Goal: Information Seeking & Learning: Compare options

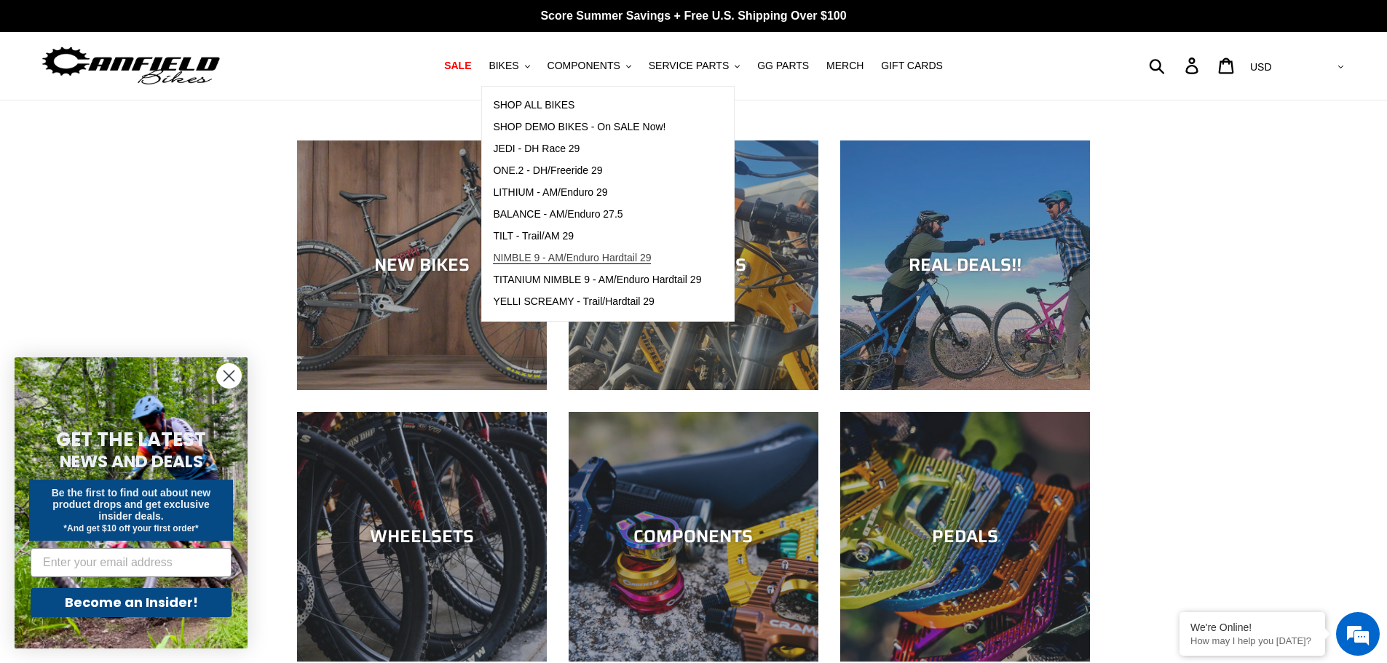
click at [532, 261] on span "NIMBLE 9 - AM/Enduro Hardtail 29" at bounding box center [572, 258] width 158 height 12
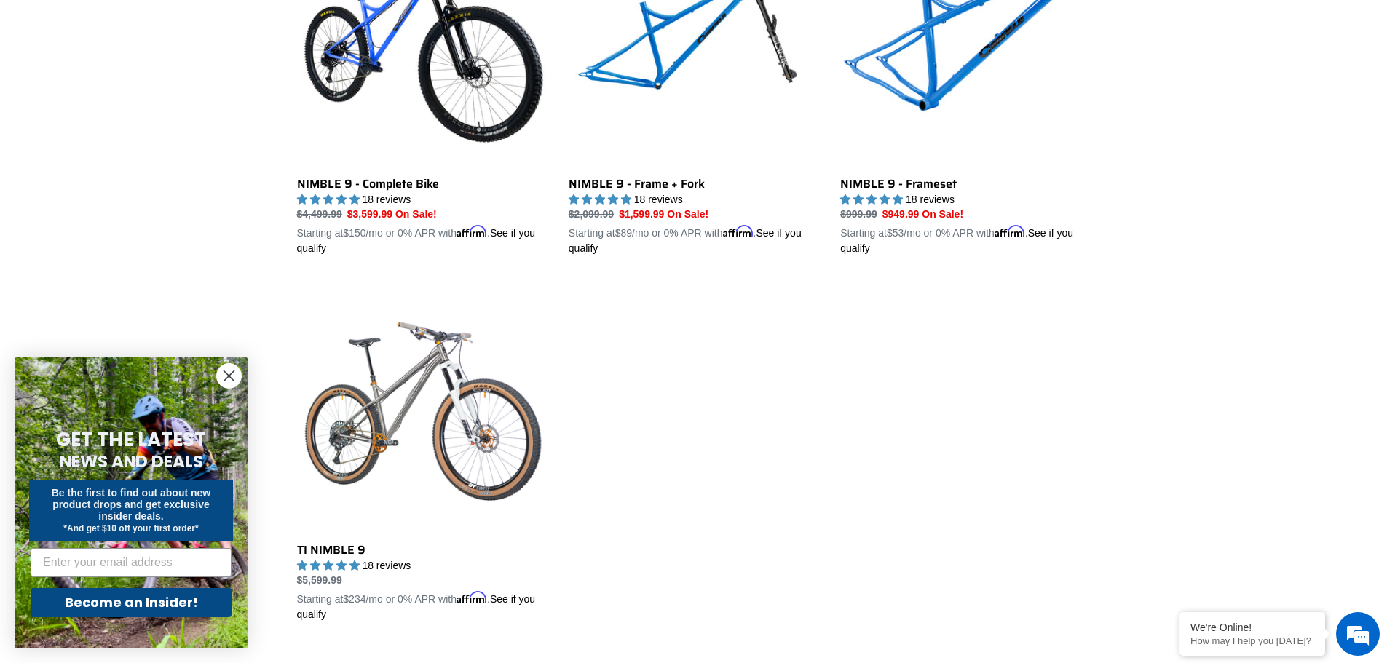
scroll to position [437, 0]
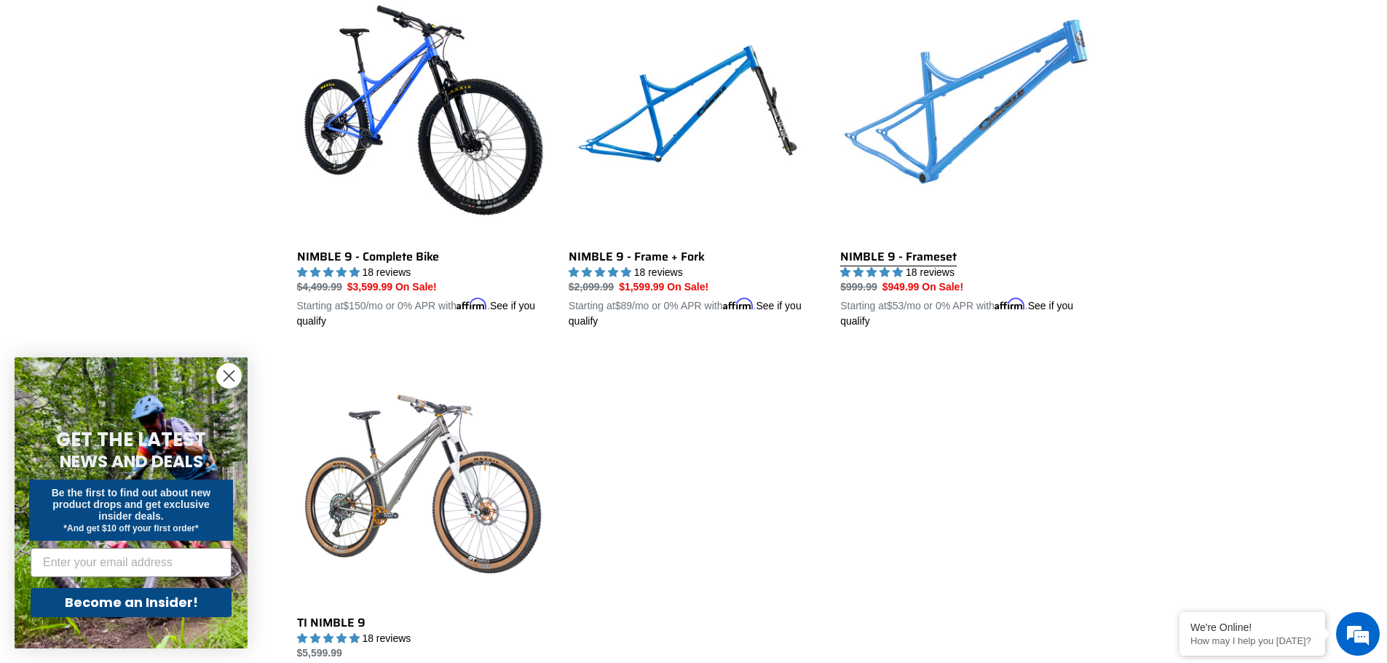
click at [967, 117] on link "NIMBLE 9 - Frameset" at bounding box center [965, 159] width 250 height 341
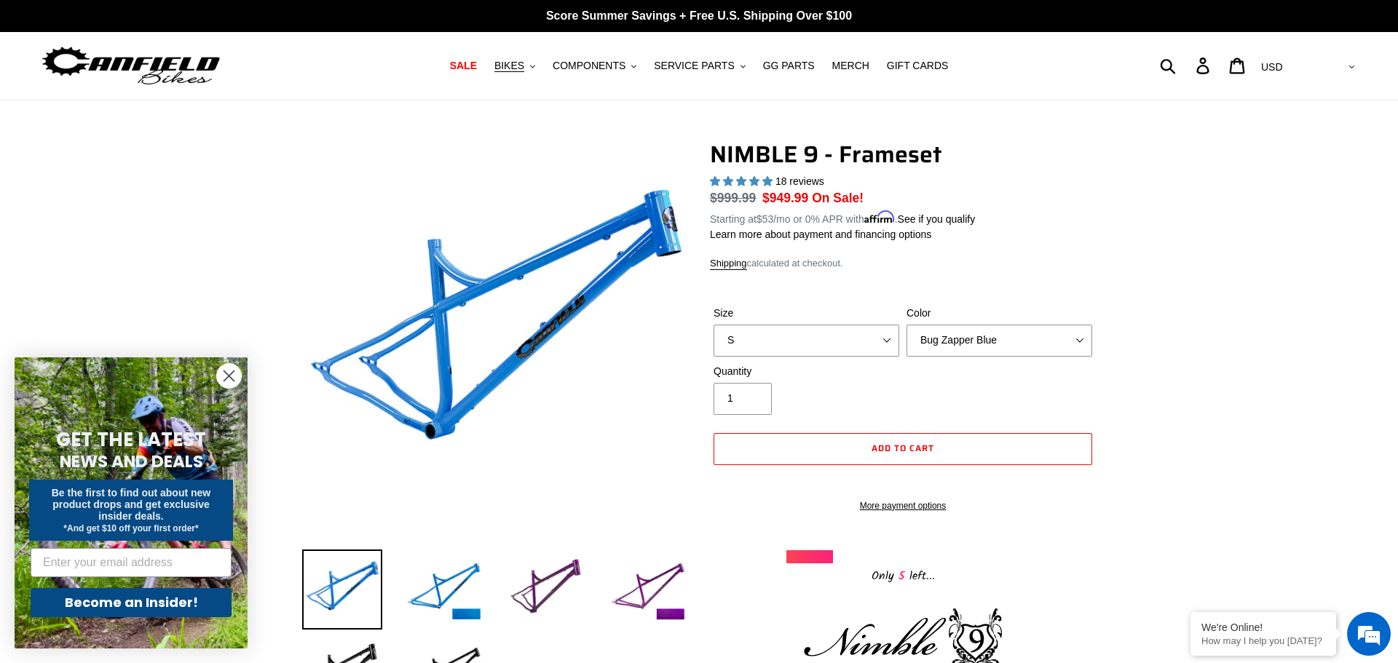
select select "highest-rating"
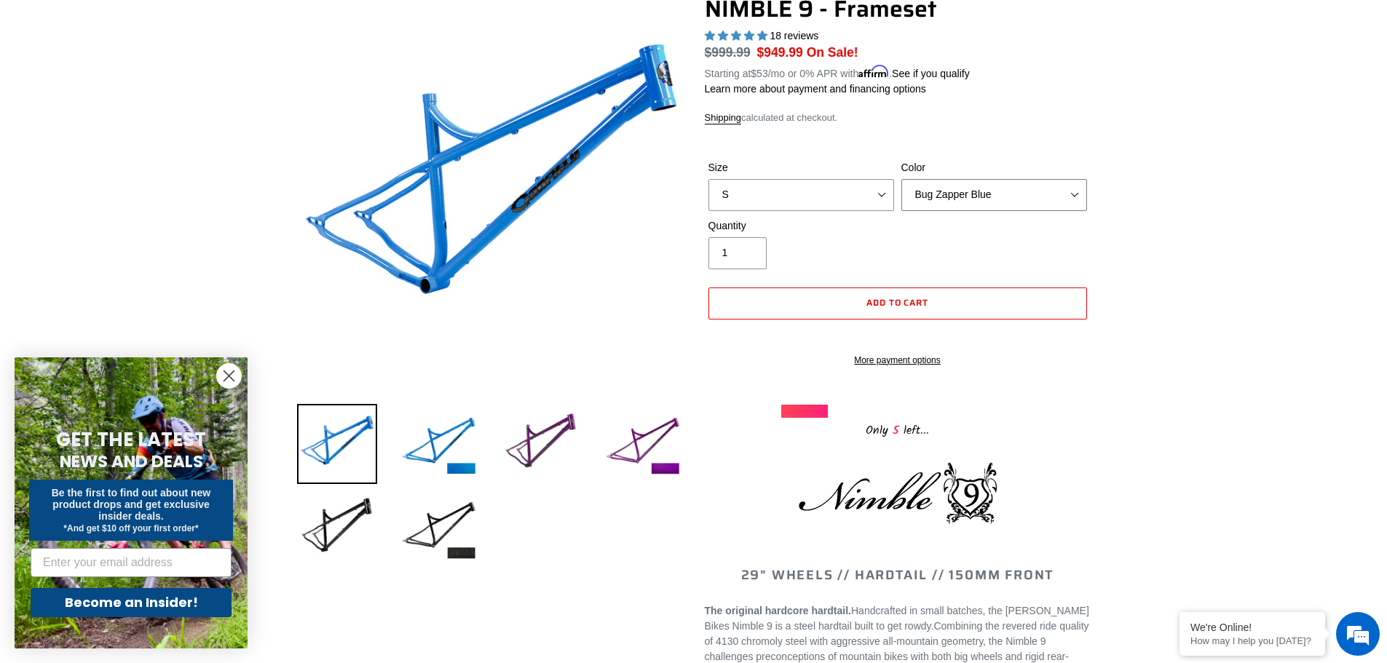
click at [1076, 194] on select "Bug Zapper Blue Purple Haze -Sold Out Galaxy Black" at bounding box center [994, 195] width 186 height 32
click at [901, 179] on select "Bug Zapper Blue Purple Haze -Sold Out Galaxy Black" at bounding box center [994, 195] width 186 height 32
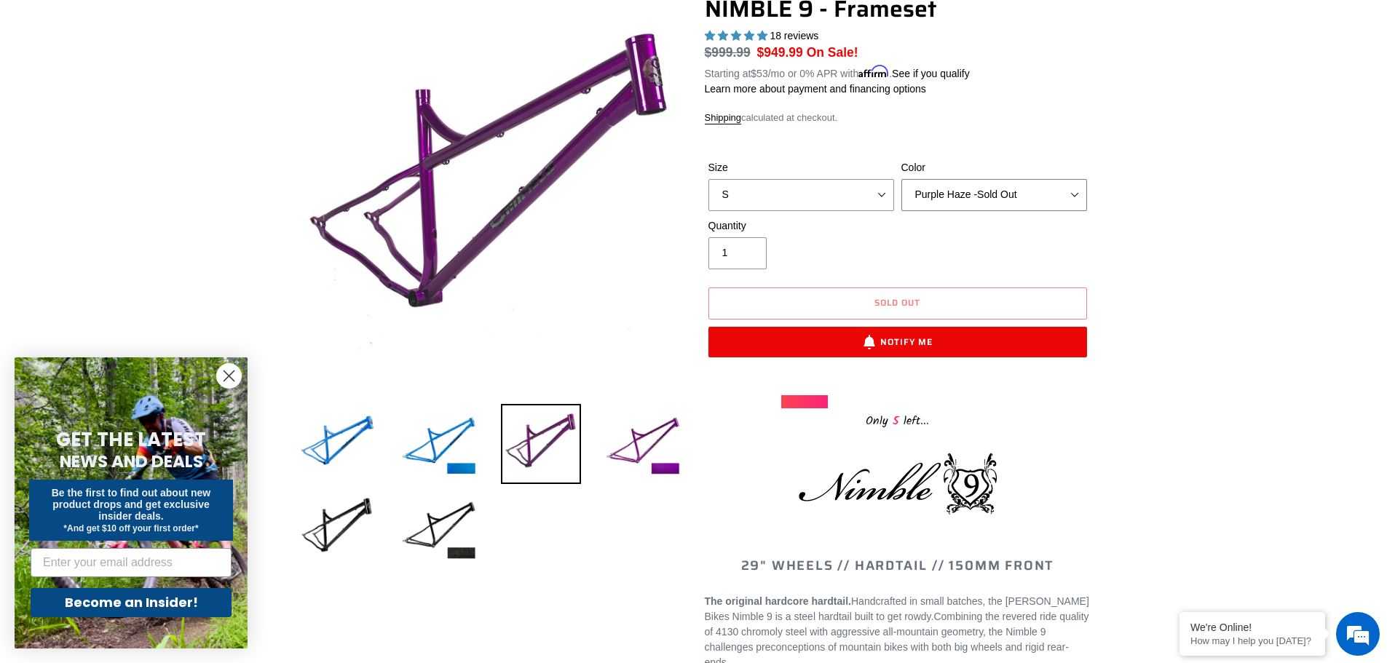
click at [1069, 191] on select "Bug Zapper Blue Purple Haze -Sold Out Galaxy Black" at bounding box center [994, 195] width 186 height 32
select select "Galaxy Black"
click at [901, 179] on select "Bug Zapper Blue Purple Haze -Sold Out Galaxy Black" at bounding box center [994, 195] width 186 height 32
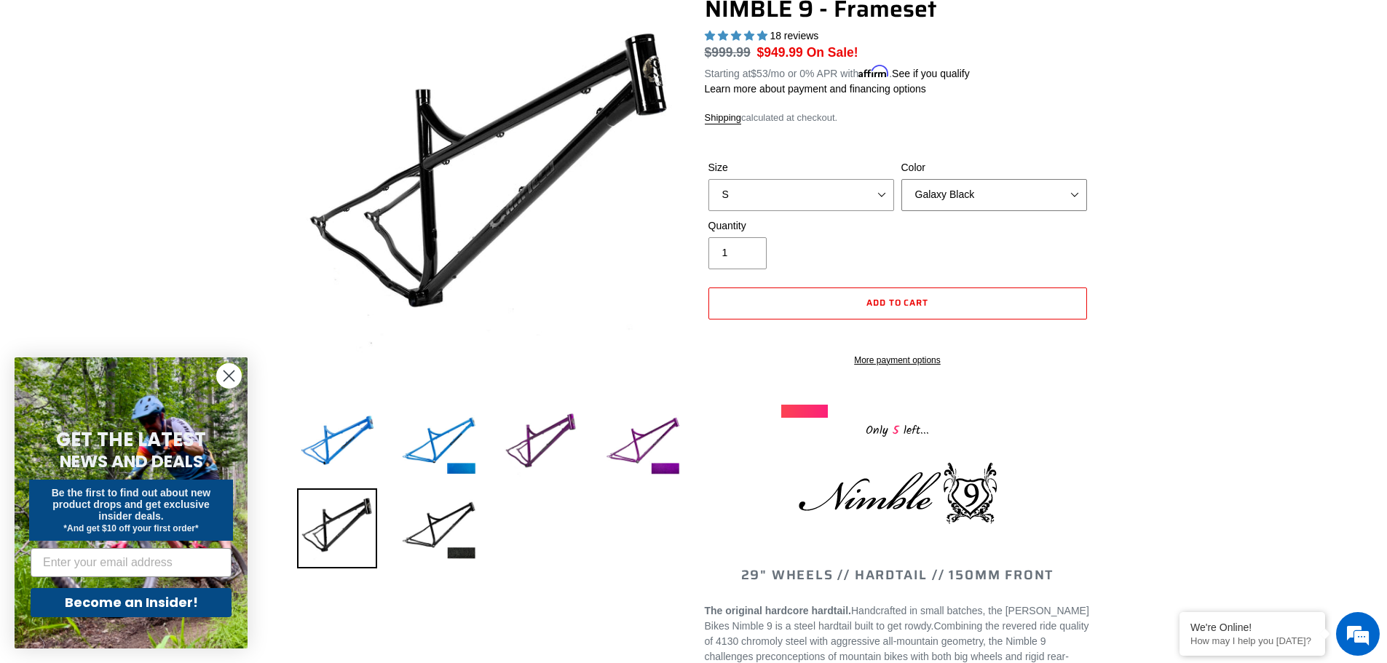
click at [1071, 189] on select "Bug Zapper Blue Purple Haze -Sold Out Galaxy Black" at bounding box center [994, 195] width 186 height 32
click at [882, 194] on select "S M L XL" at bounding box center [801, 195] width 186 height 32
select select "M"
click at [708, 179] on select "S M L XL" at bounding box center [801, 195] width 186 height 32
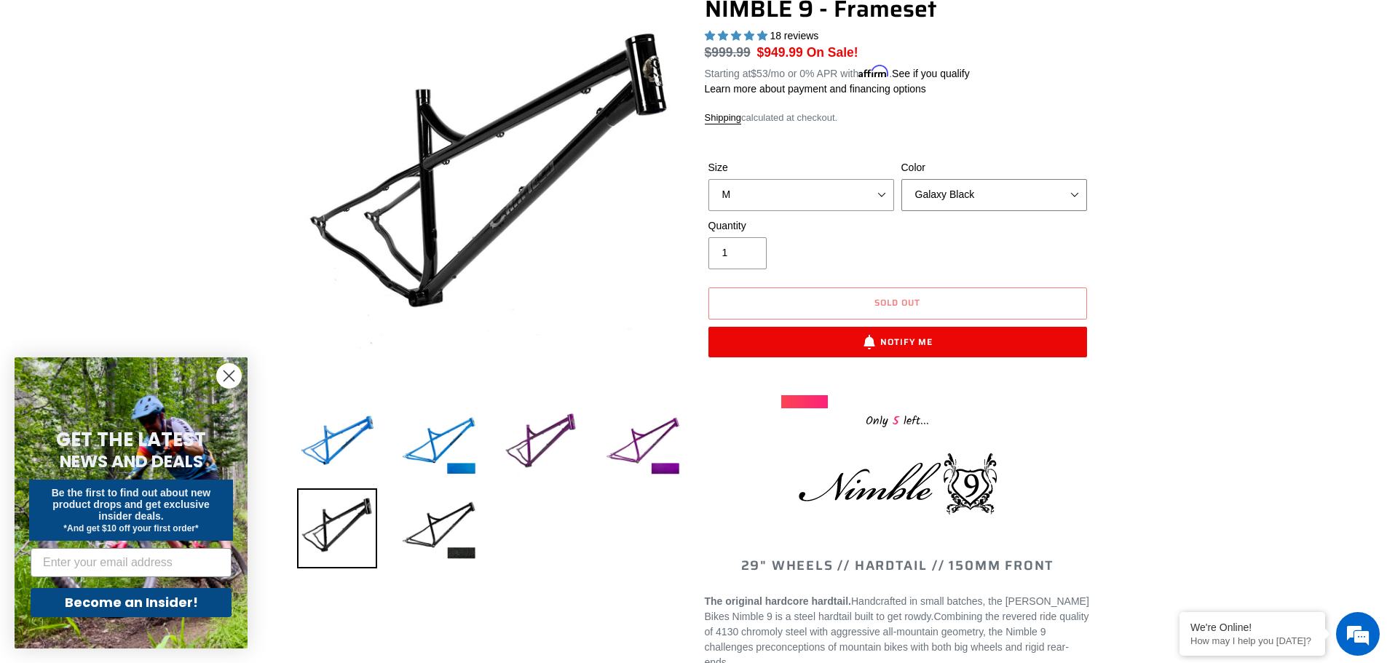
click at [1070, 193] on select "Bug Zapper Blue Purple Haze -Sold Out Galaxy Black" at bounding box center [994, 195] width 186 height 32
select select "Purple Haze -Sold Out"
click at [901, 179] on select "Bug Zapper Blue Purple Haze -Sold Out Galaxy Black" at bounding box center [994, 195] width 186 height 32
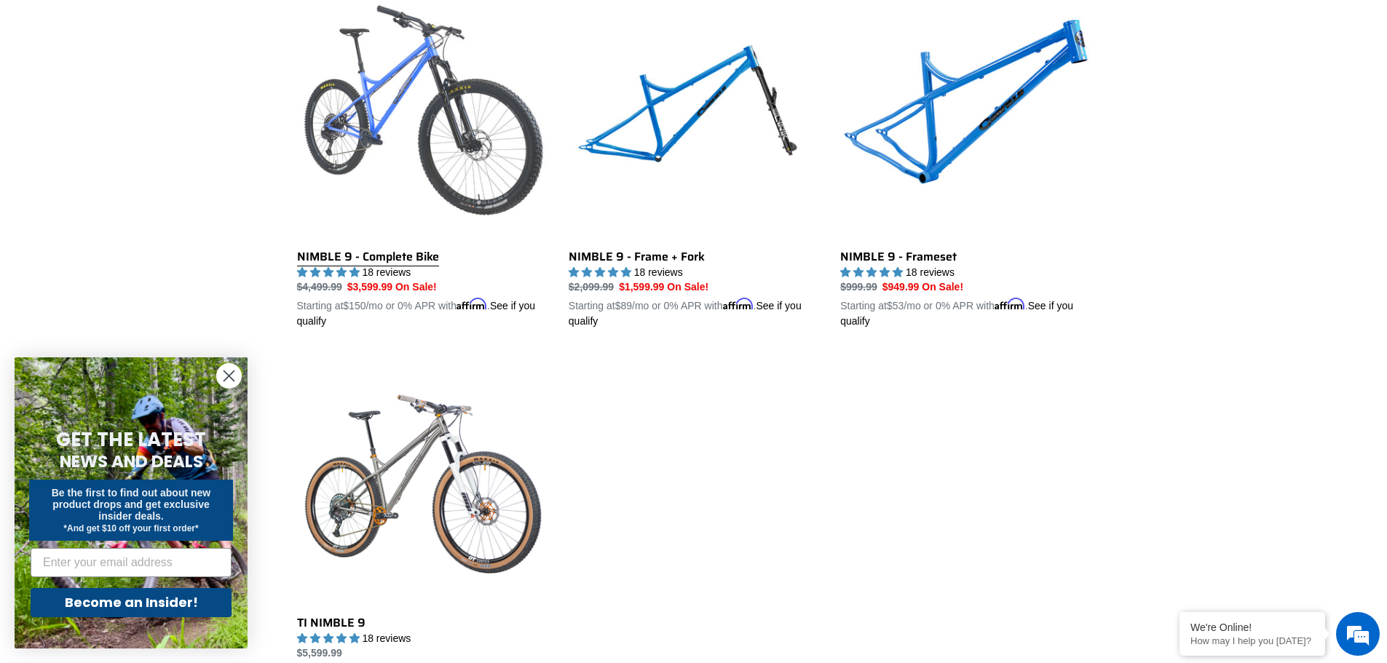
click at [440, 114] on link "NIMBLE 9 - Complete Bike" at bounding box center [422, 159] width 250 height 341
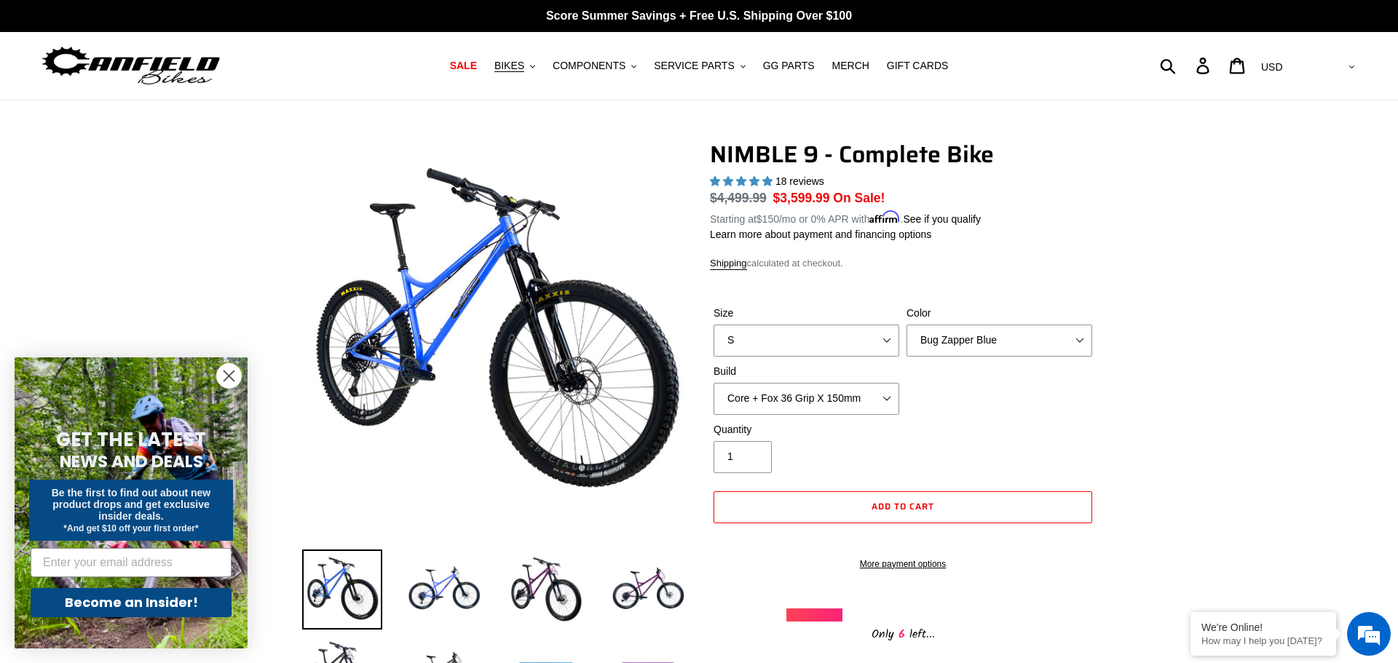
select select "highest-rating"
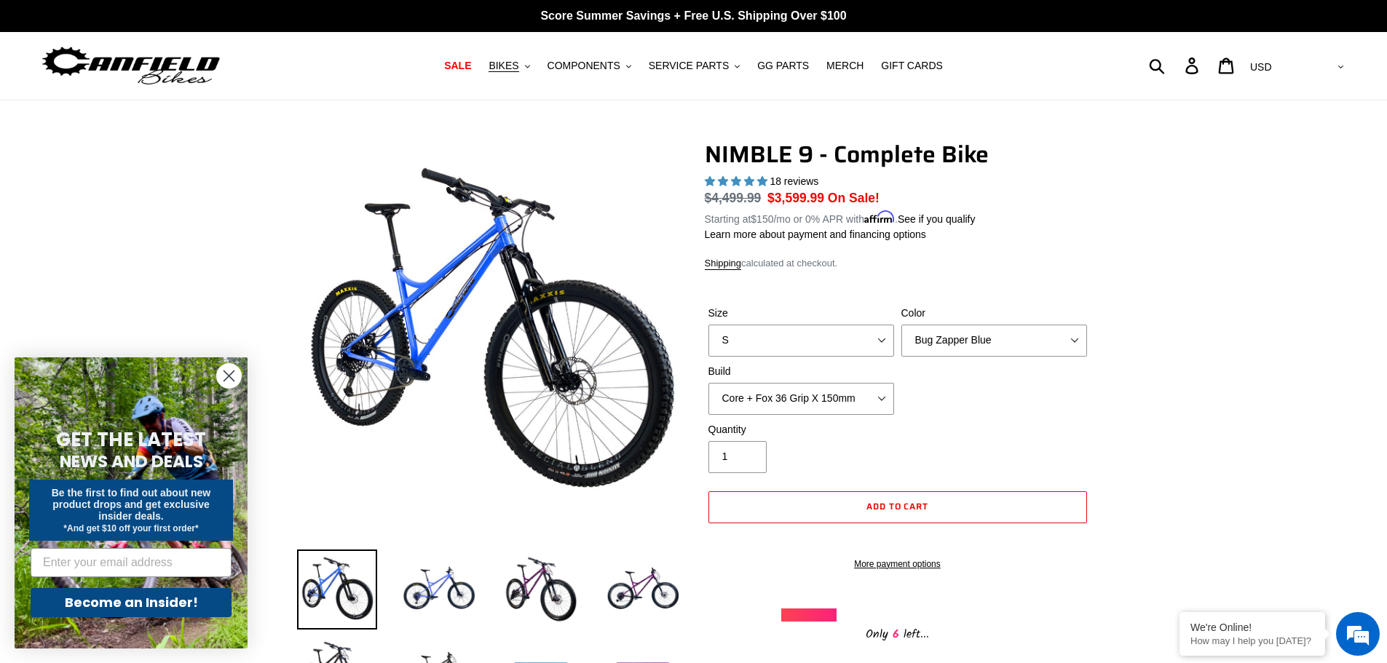
select select "M"
click at [708, 325] on select "S M L XL" at bounding box center [801, 341] width 186 height 32
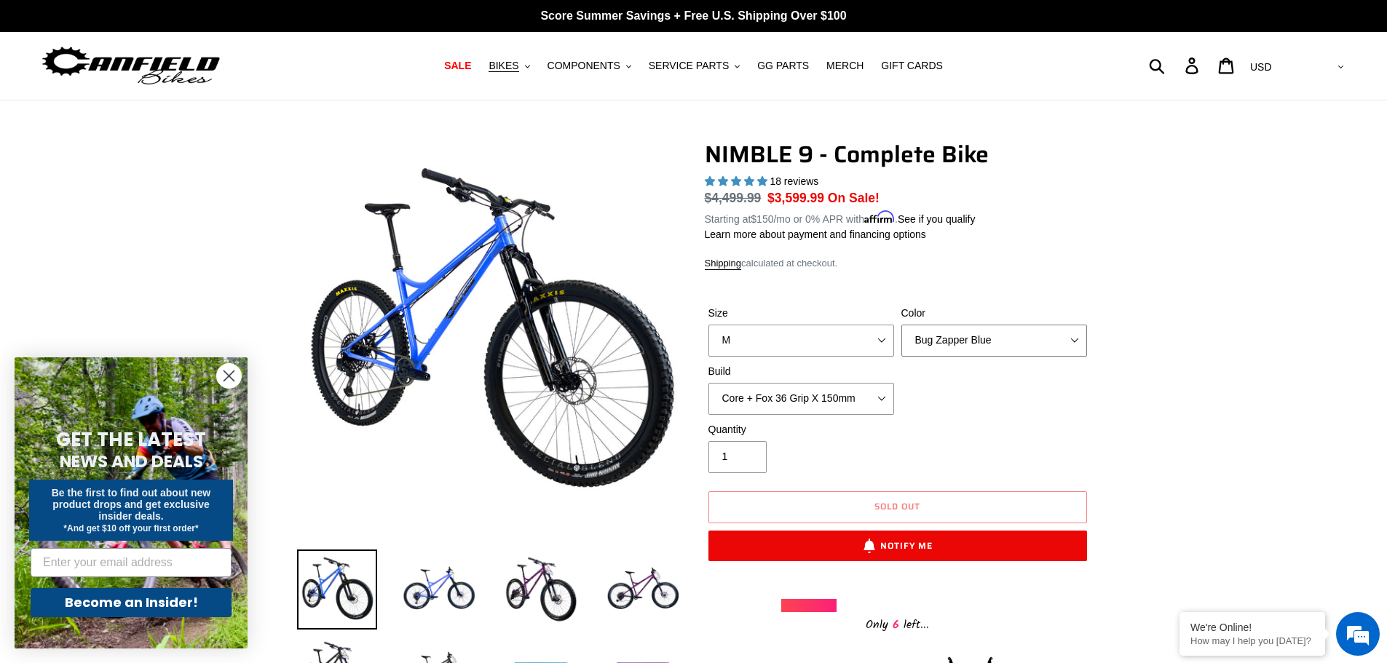
click at [1034, 336] on select "Bug Zapper Blue Purple Haze - Sold Out Galaxy Black" at bounding box center [994, 341] width 186 height 32
select select "Purple Haze - Sold Out"
click at [901, 325] on select "Bug Zapper Blue Purple Haze - Sold Out Galaxy Black" at bounding box center [994, 341] width 186 height 32
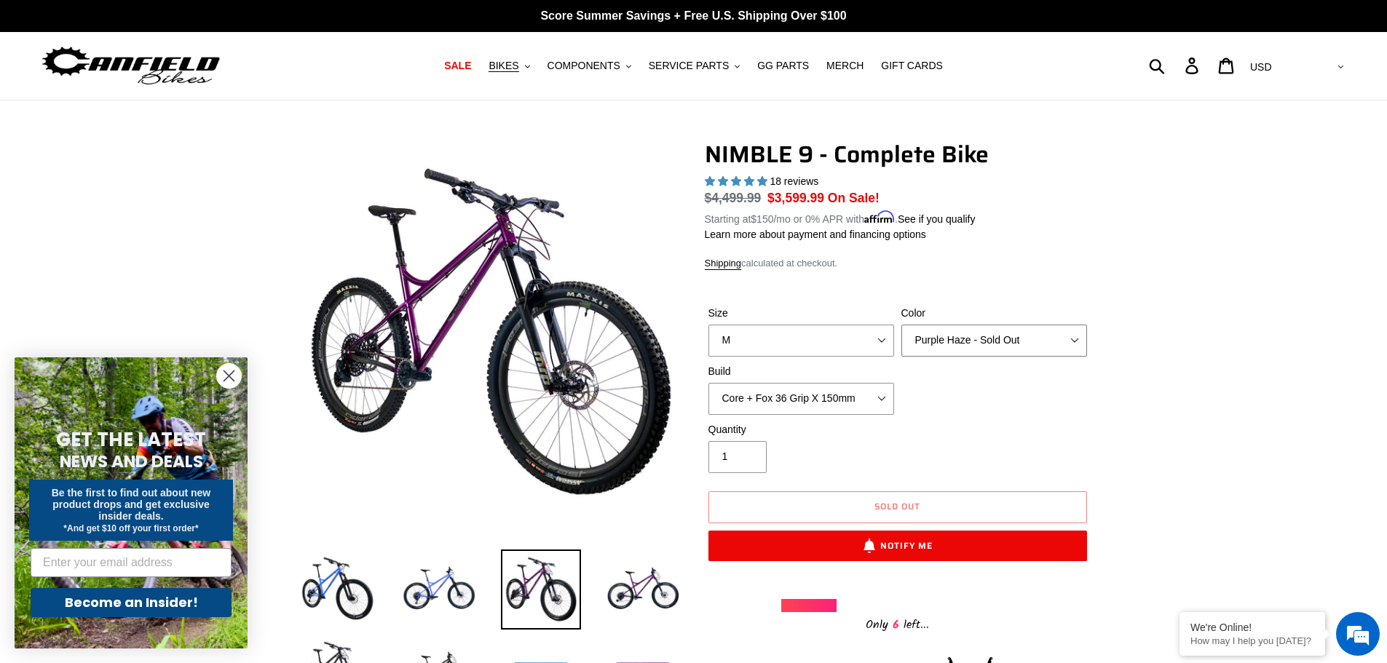
click at [1078, 341] on select "Bug Zapper Blue Purple Haze - Sold Out Galaxy Black" at bounding box center [994, 341] width 186 height 32
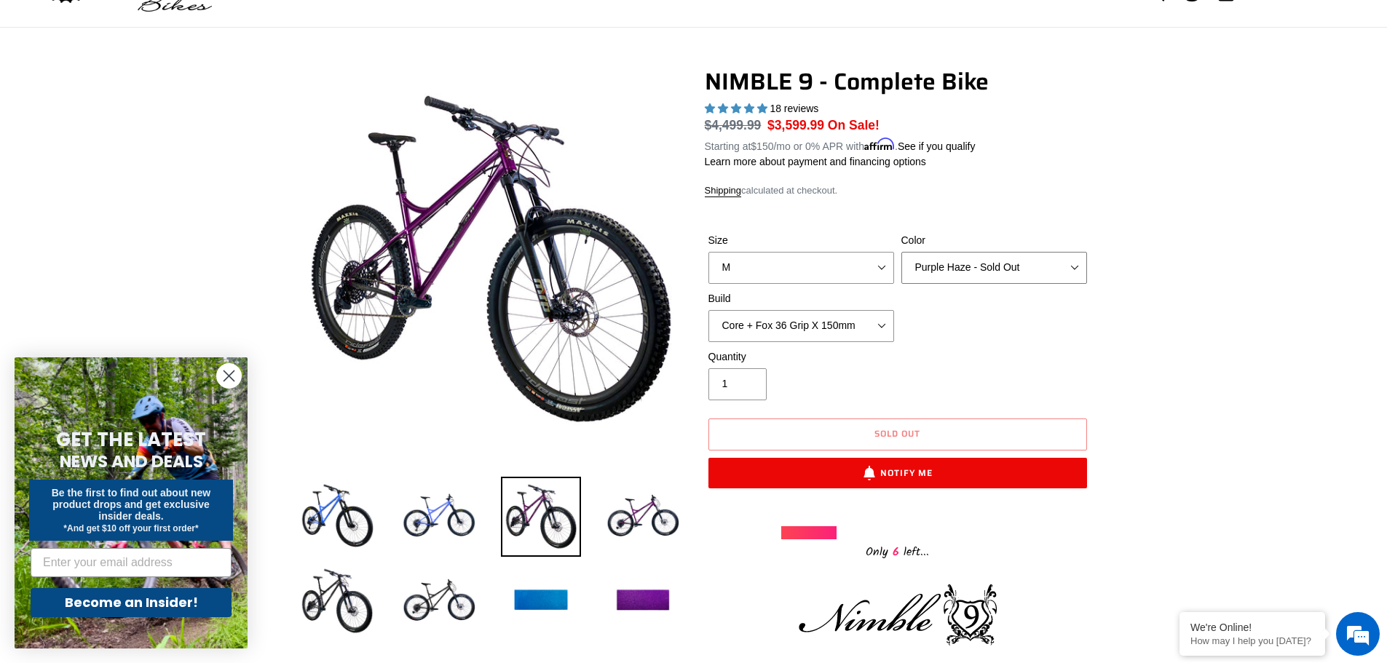
scroll to position [146, 0]
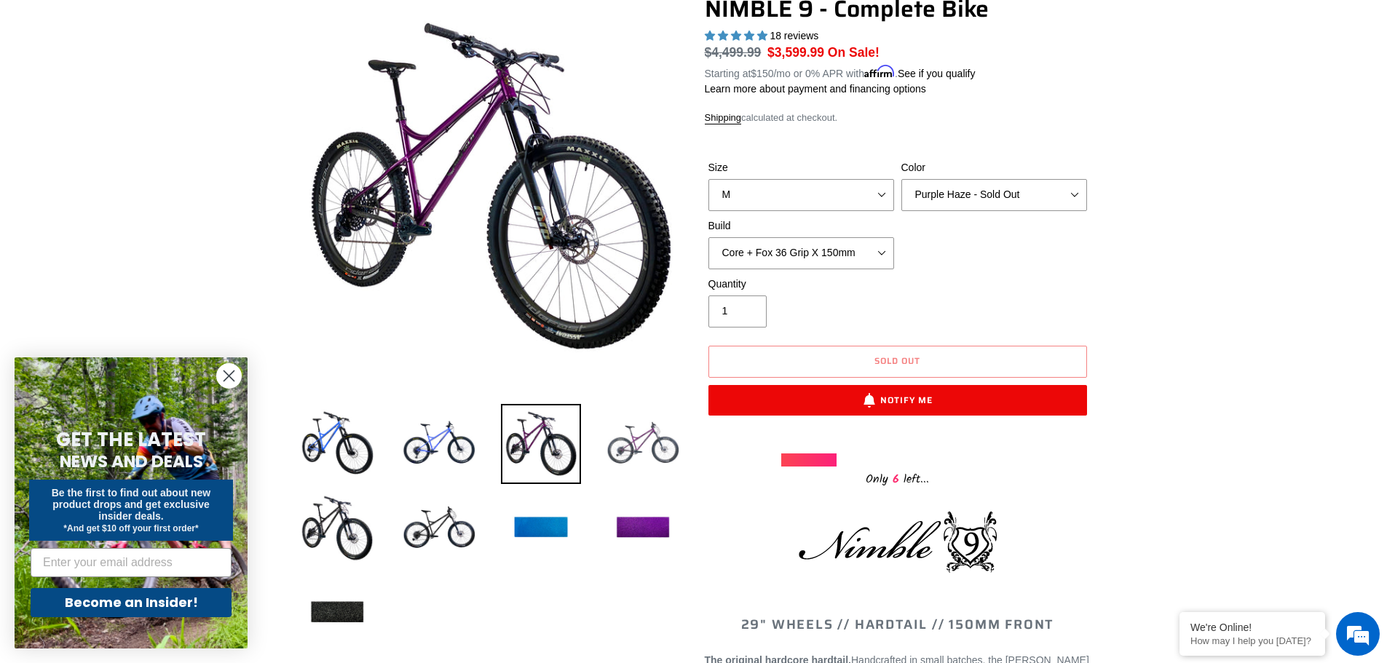
click at [634, 451] on img at bounding box center [643, 444] width 80 height 80
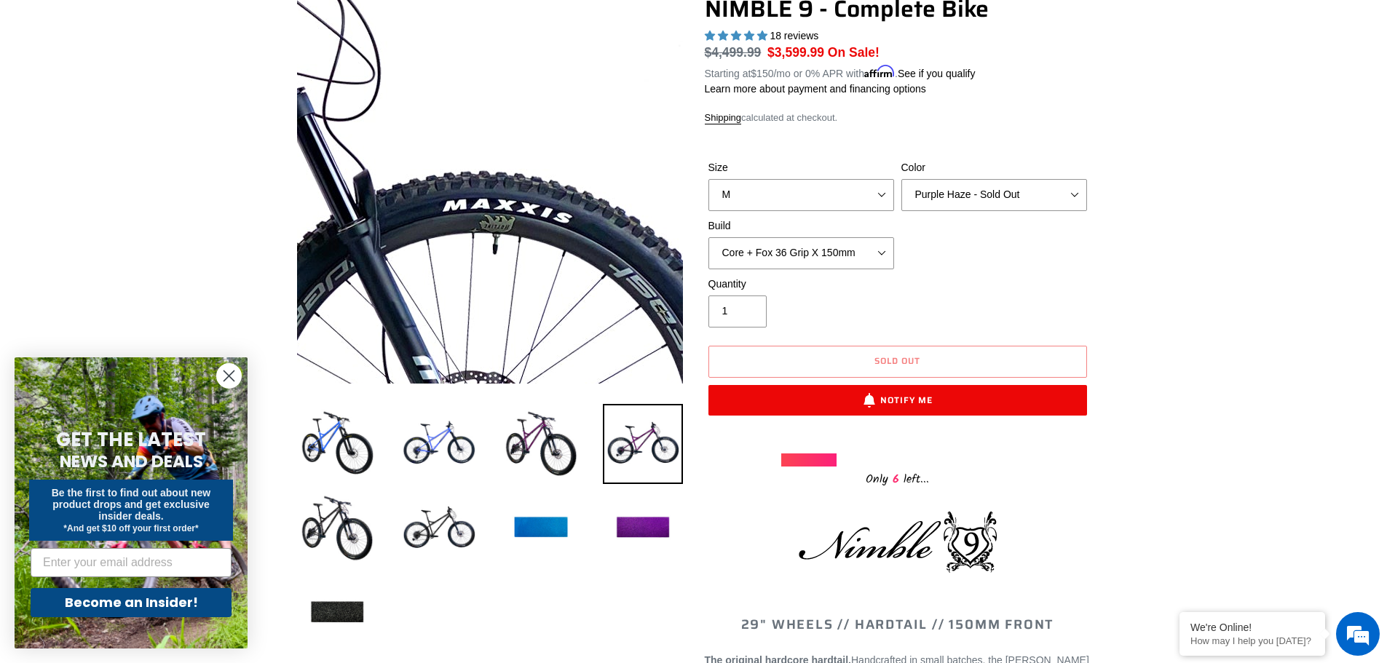
scroll to position [0, 0]
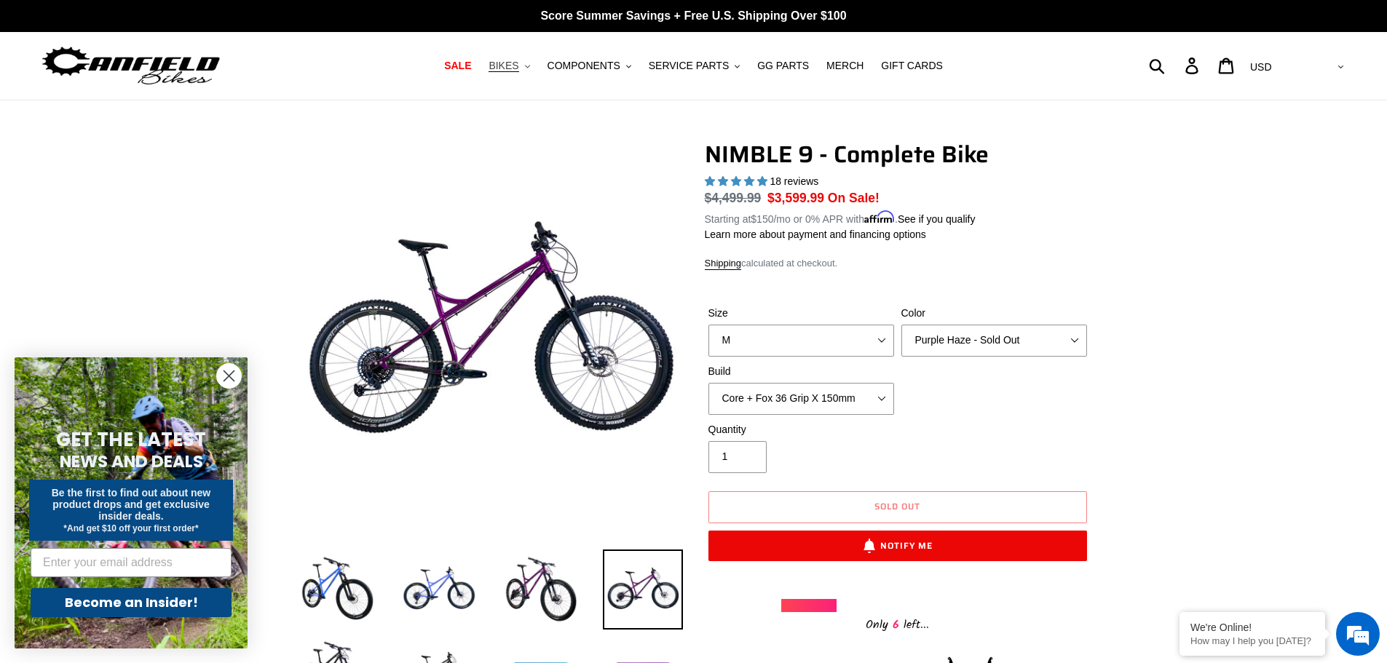
click at [536, 65] on button "BIKES .cls-1{fill:#231f20}" at bounding box center [508, 66] width 55 height 20
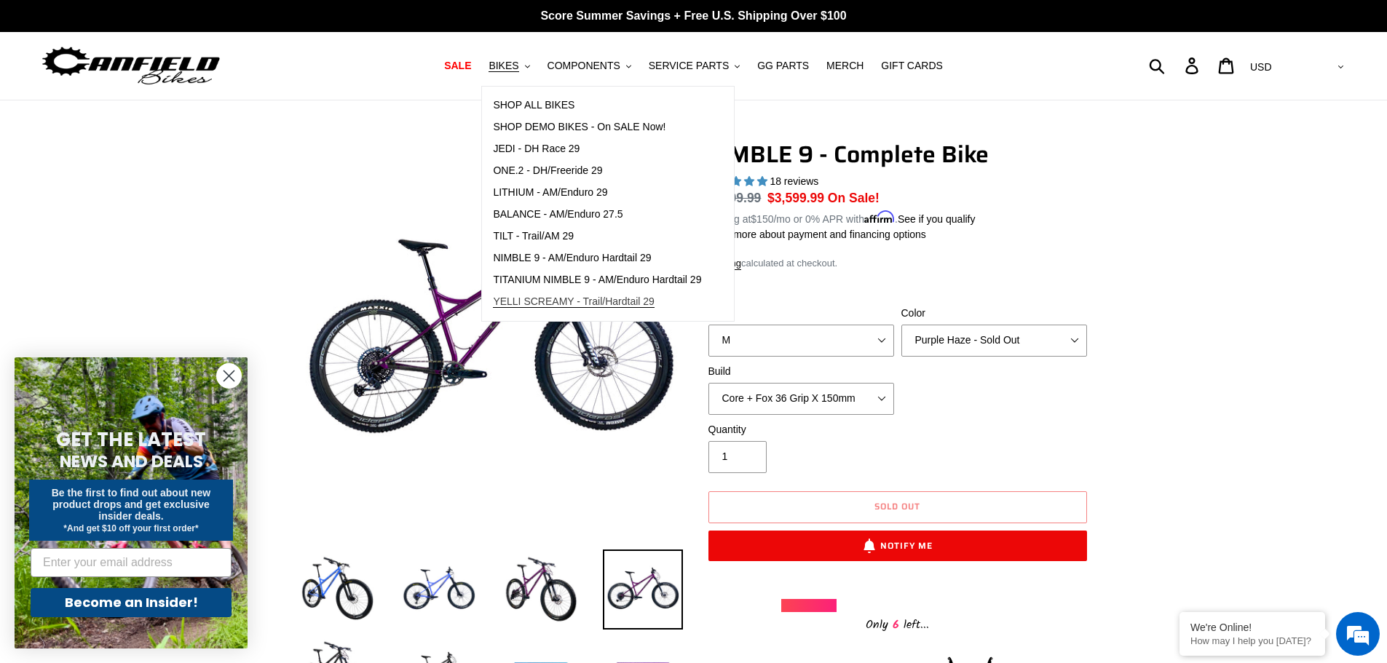
click at [561, 303] on span "YELLI SCREAMY - Trail/Hardtail 29" at bounding box center [574, 302] width 162 height 12
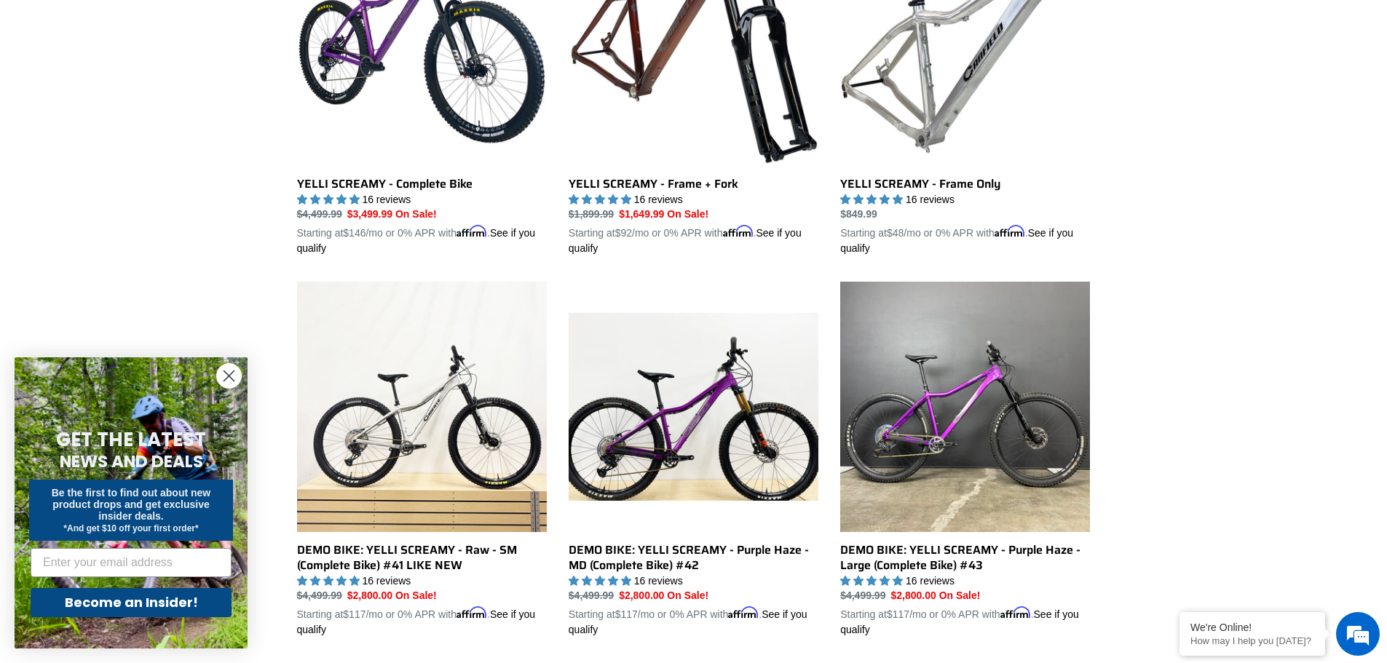
scroll to position [364, 0]
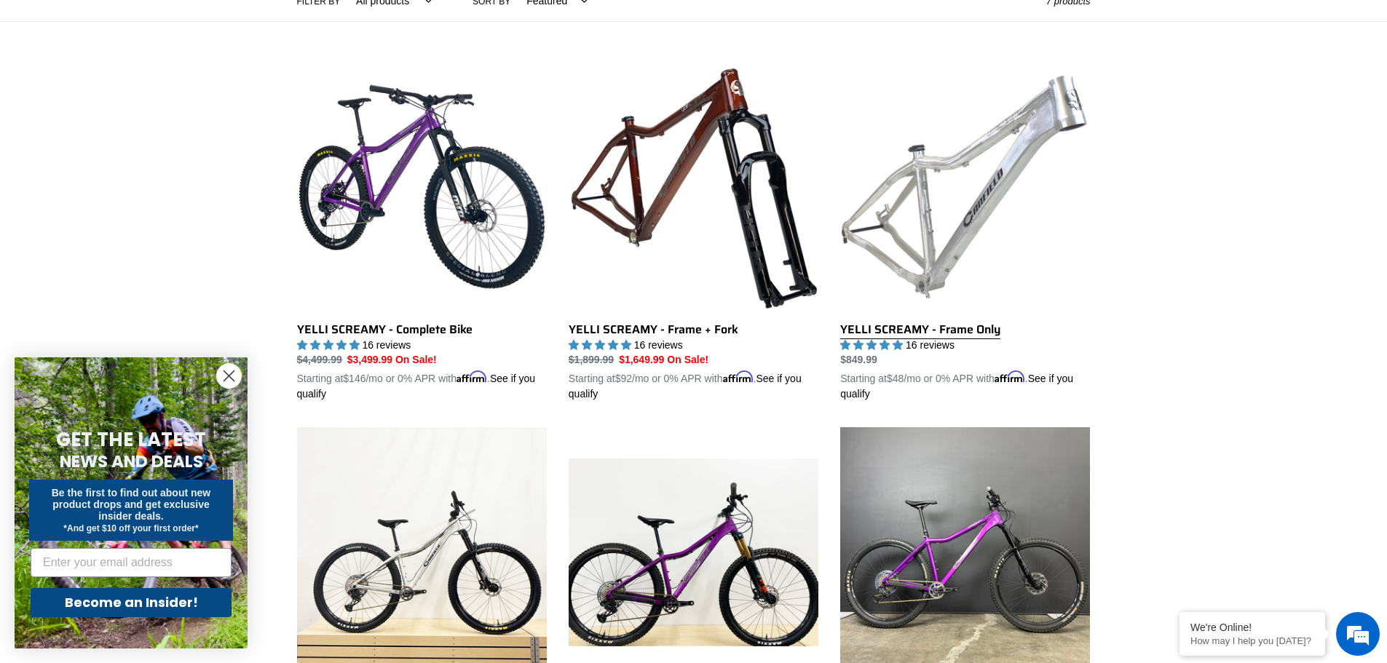
click at [930, 248] on link "YELLI SCREAMY - Frame Only" at bounding box center [965, 232] width 250 height 341
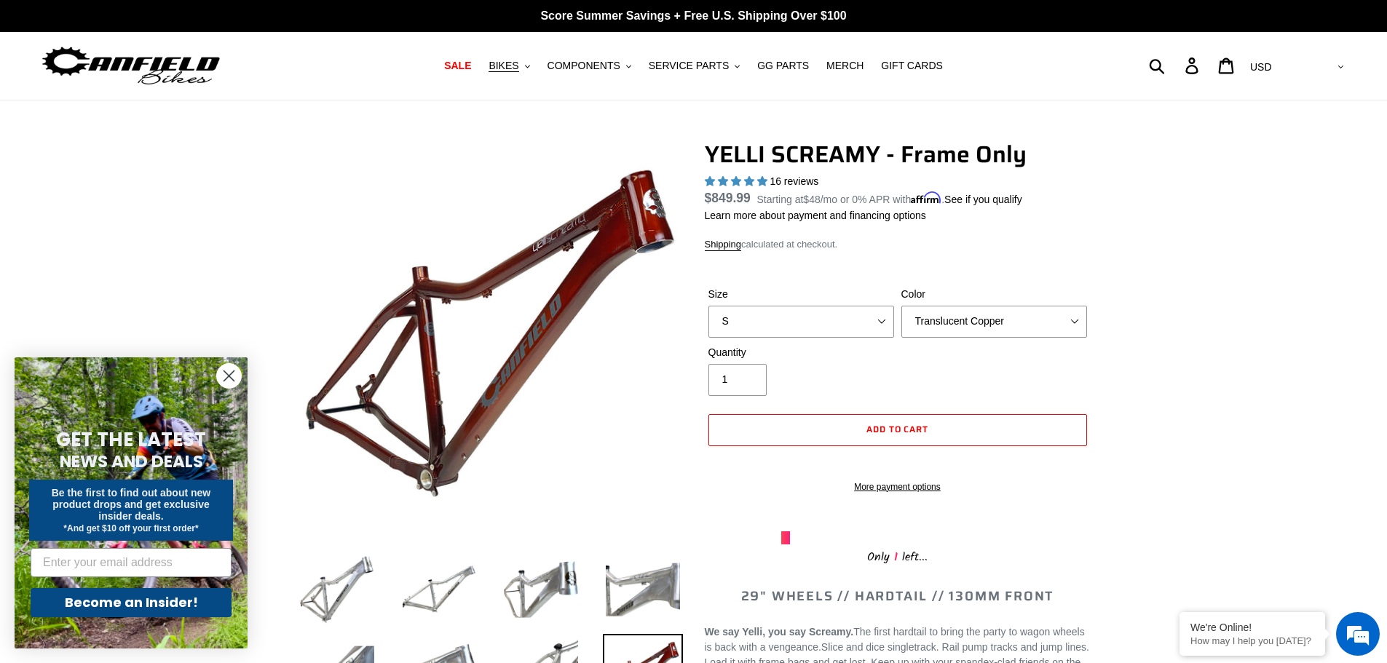
select select "highest-rating"
click at [1074, 320] on select "Translucent Copper Purple Haze Raw" at bounding box center [994, 322] width 186 height 32
select select "Purple Haze"
click at [901, 306] on select "Translucent Copper Purple Haze Raw" at bounding box center [994, 322] width 186 height 32
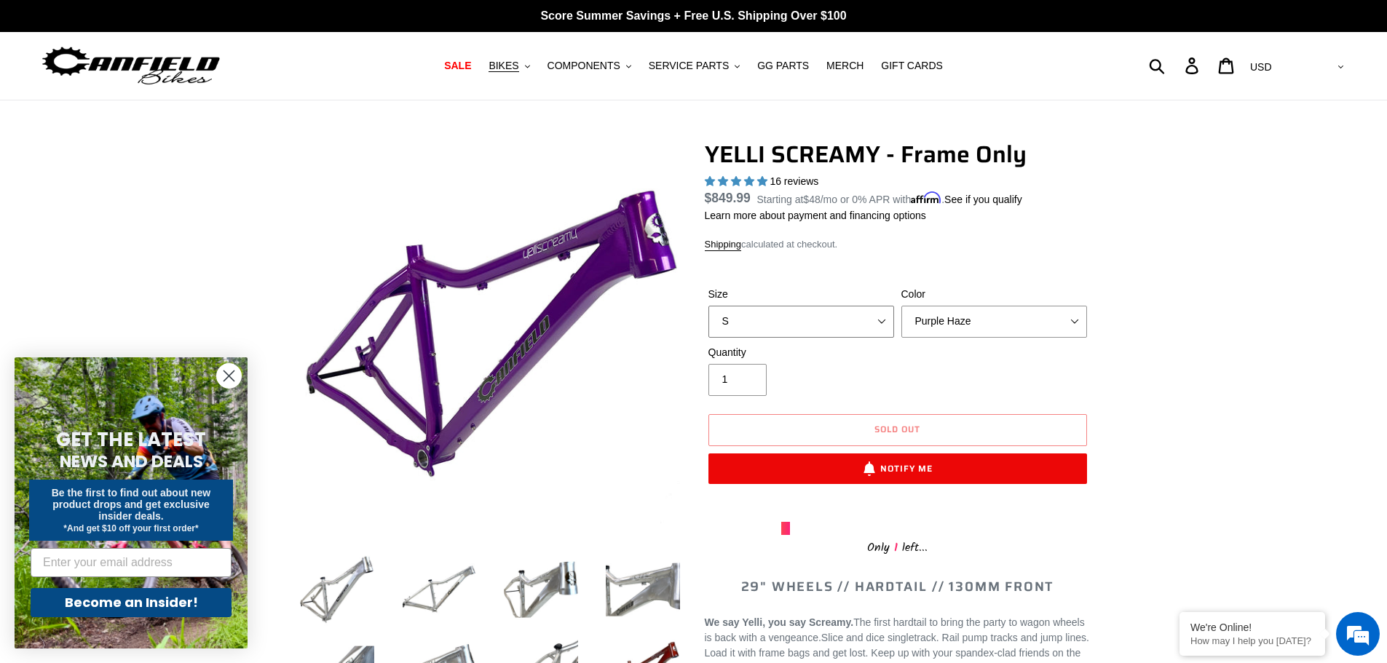
click at [847, 318] on select "S M L XL" at bounding box center [801, 322] width 186 height 32
select select "M"
click at [708, 306] on select "S M L XL" at bounding box center [801, 322] width 186 height 32
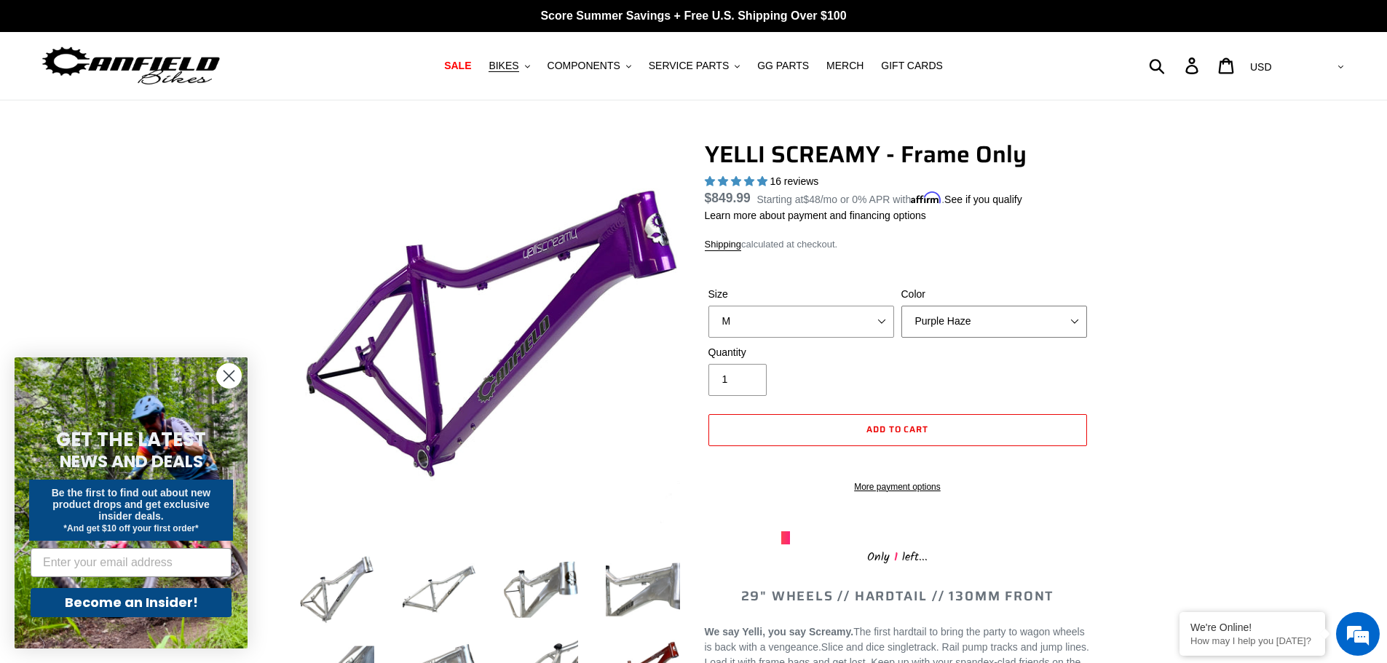
click at [1047, 323] on select "Translucent Copper Purple Haze Raw" at bounding box center [994, 322] width 186 height 32
select select "Translucent Copper"
click at [901, 306] on select "Translucent Copper Purple Haze Raw" at bounding box center [994, 322] width 186 height 32
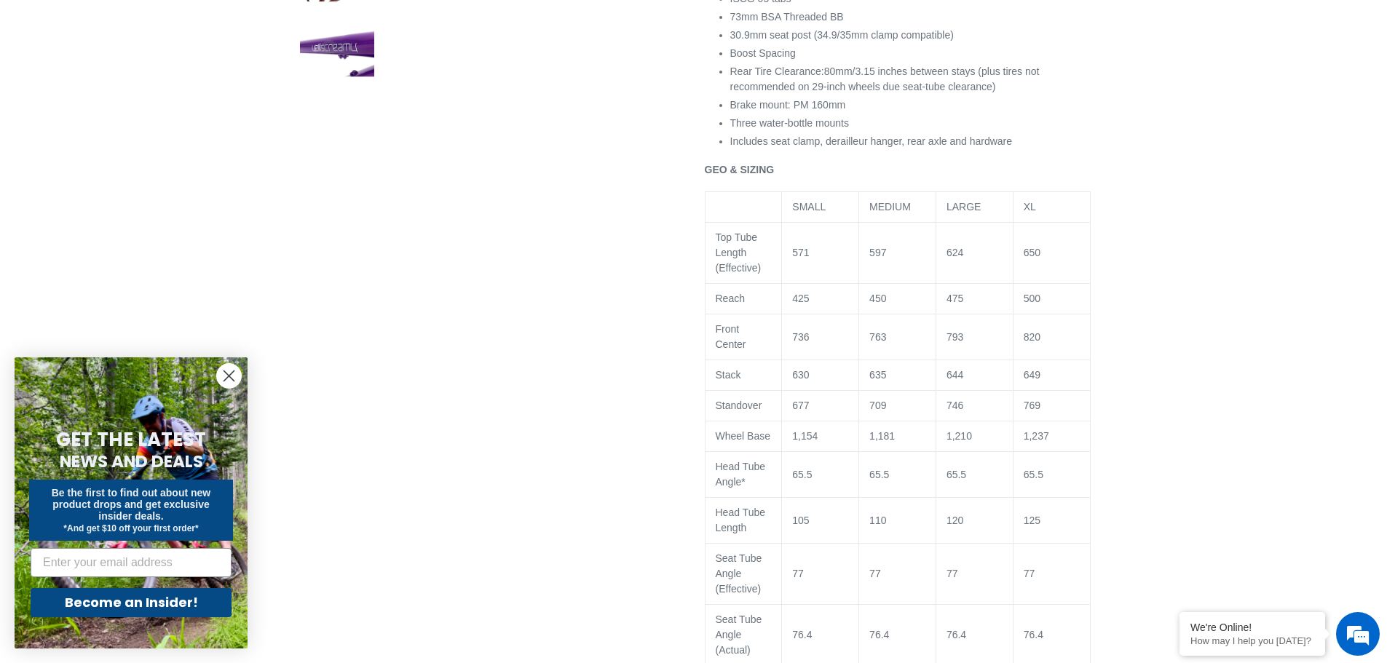
scroll to position [437, 0]
